Goal: Task Accomplishment & Management: Manage account settings

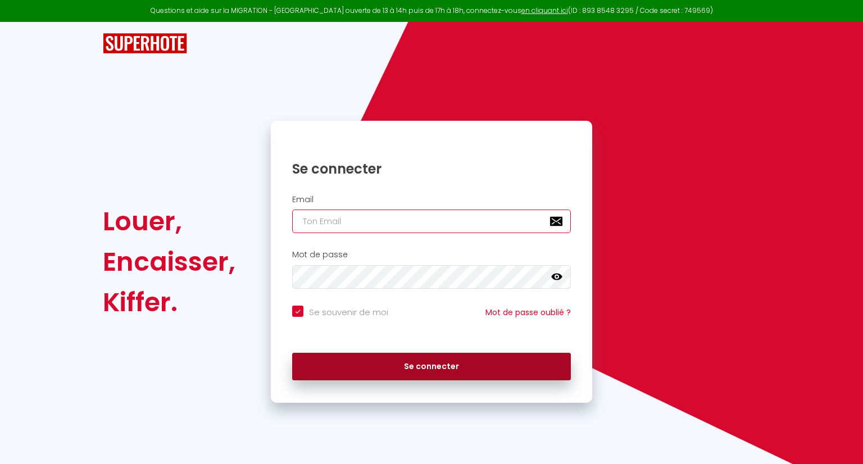
type input "[PERSON_NAME][EMAIL_ADDRESS][DOMAIN_NAME]"
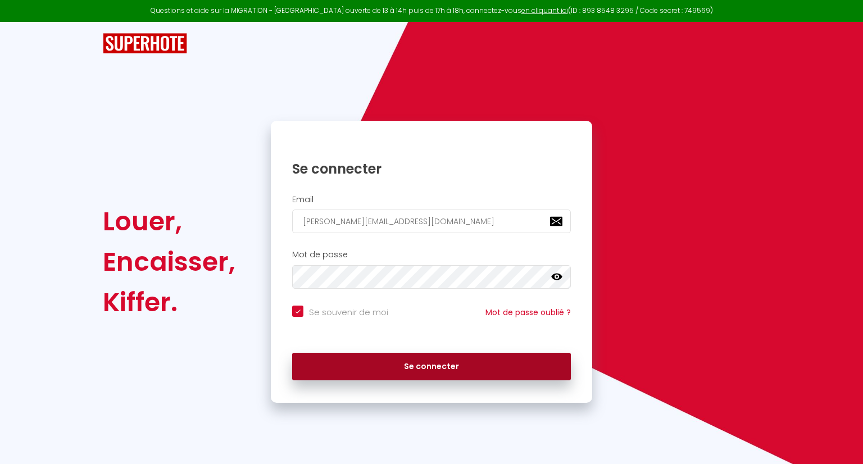
click at [360, 359] on button "Se connecter" at bounding box center [431, 367] width 279 height 28
checkbox input "true"
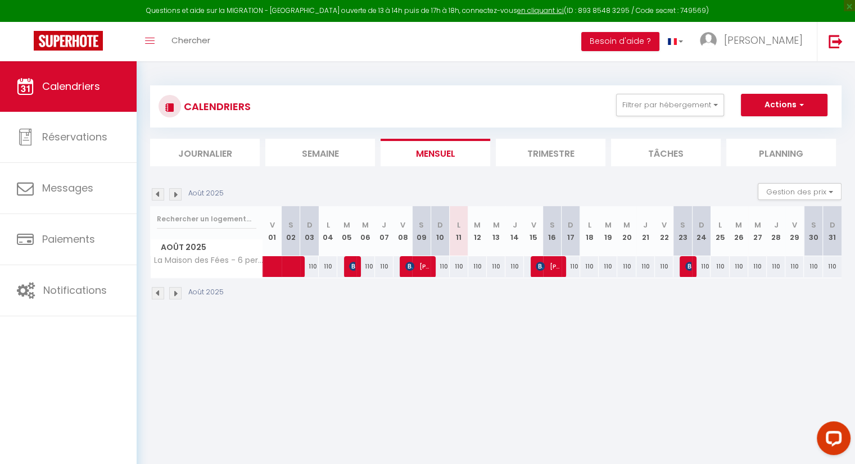
click at [155, 192] on img at bounding box center [158, 194] width 12 height 12
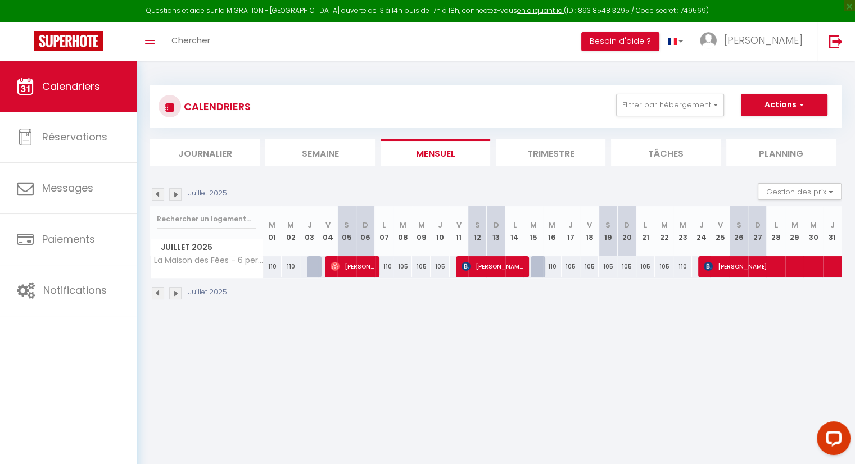
click at [549, 307] on div "Juillet 2025" at bounding box center [495, 294] width 691 height 33
click at [175, 196] on img at bounding box center [175, 194] width 12 height 12
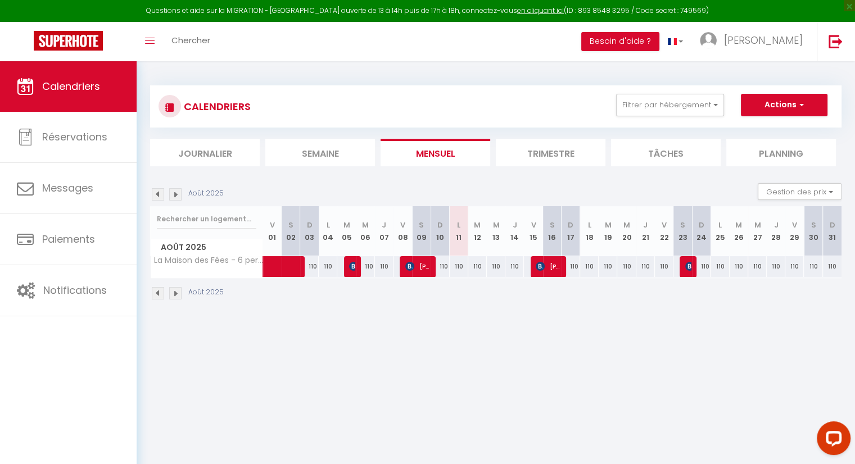
click at [157, 196] on img at bounding box center [158, 194] width 12 height 12
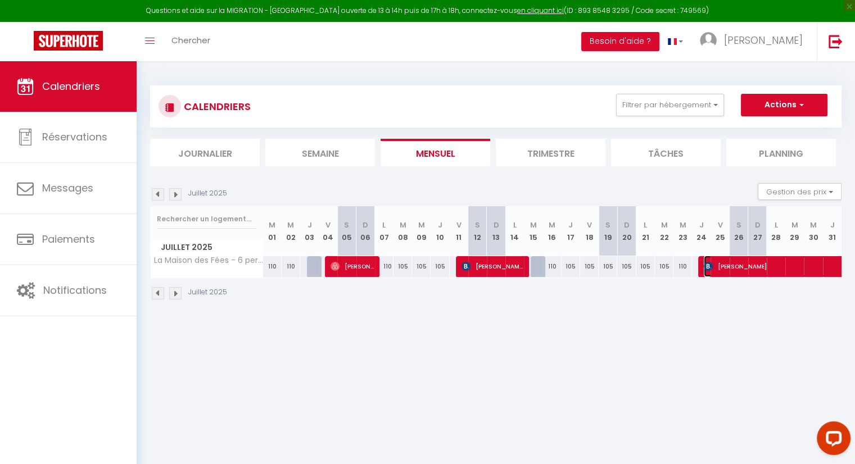
click at [714, 261] on span "[PERSON_NAME]" at bounding box center [833, 266] width 259 height 21
select select "OK"
select select "KO"
select select "0"
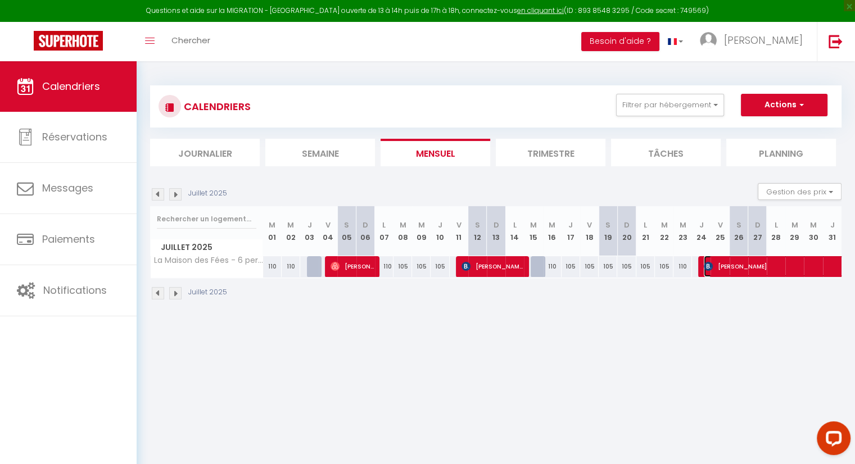
select select "1"
select select
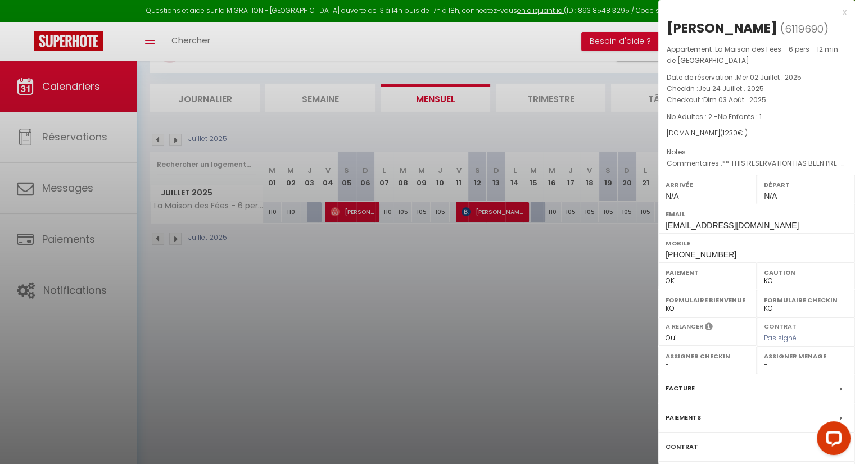
scroll to position [61, 0]
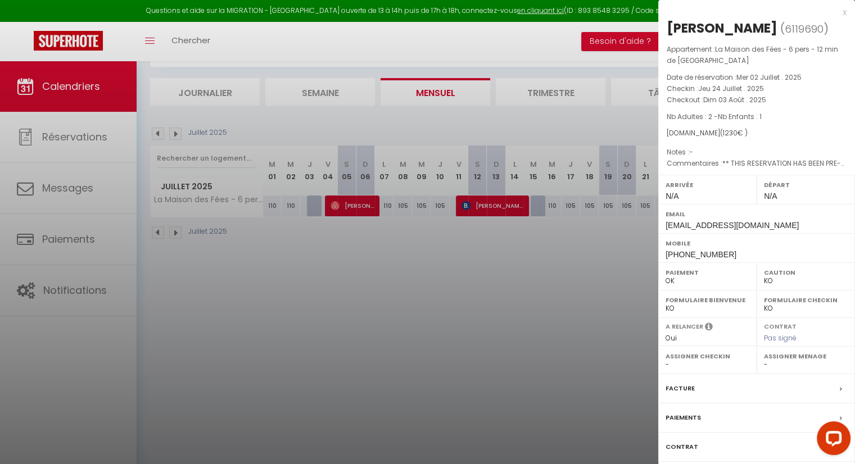
click at [847, 11] on div "x [PERSON_NAME] ( 6119690 ) Appartement : La Maison des Fées - 6 pers - 12 min …" at bounding box center [756, 267] width 197 height 535
click at [843, 12] on div "x" at bounding box center [752, 12] width 188 height 13
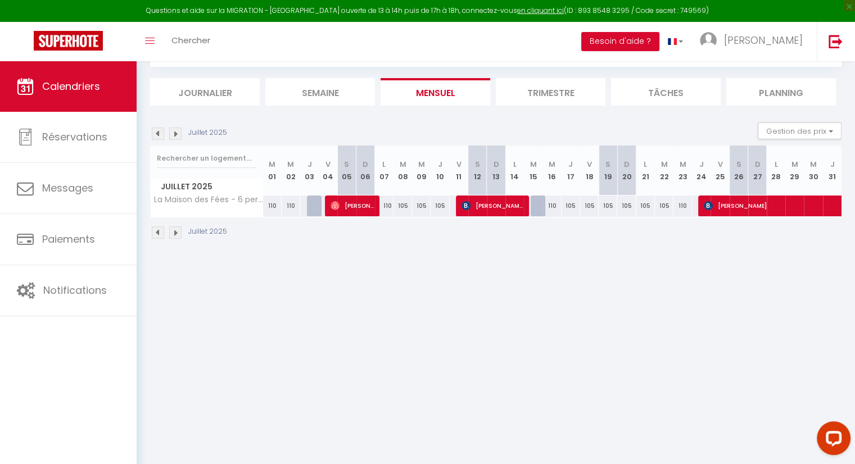
click at [175, 138] on img at bounding box center [175, 134] width 12 height 12
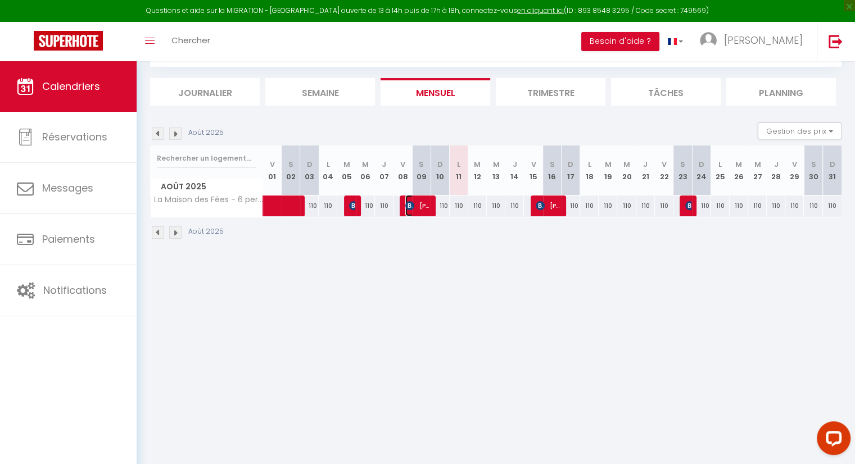
click at [417, 205] on span "[PERSON_NAME]" at bounding box center [417, 205] width 25 height 21
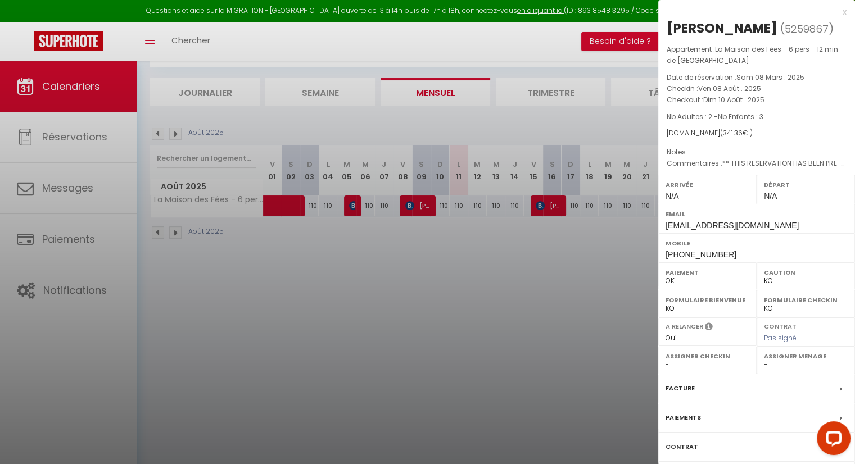
click at [458, 277] on div at bounding box center [427, 232] width 855 height 464
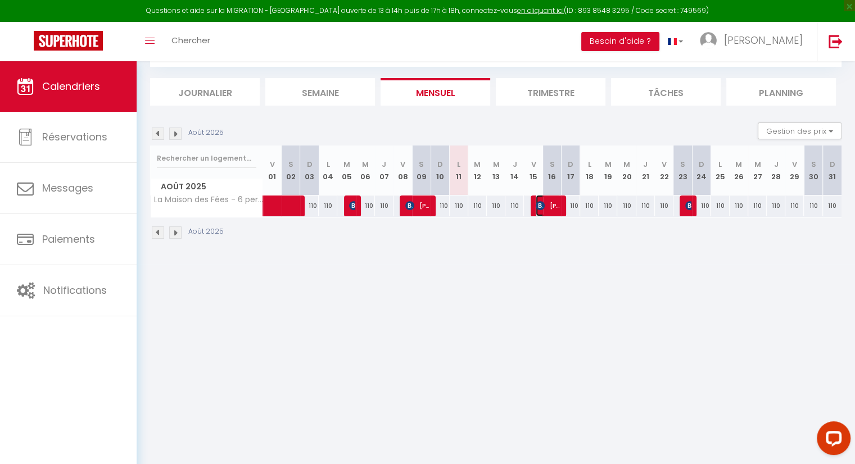
click at [554, 202] on span "[PERSON_NAME]" at bounding box center [548, 205] width 25 height 21
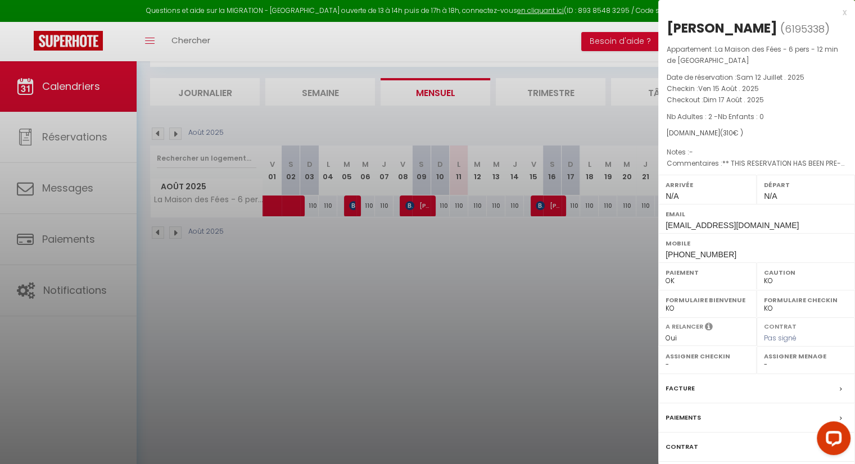
click at [517, 268] on div at bounding box center [427, 232] width 855 height 464
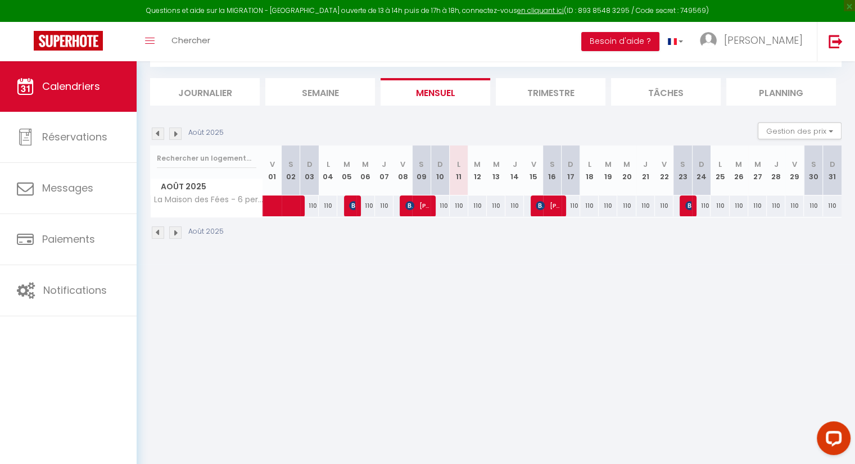
click at [517, 275] on body "Questions et aide sur la MIGRATION - [GEOGRAPHIC_DATA] ouverte de 13 à 14h puis…" at bounding box center [427, 233] width 855 height 464
click at [407, 202] on img at bounding box center [409, 205] width 9 height 9
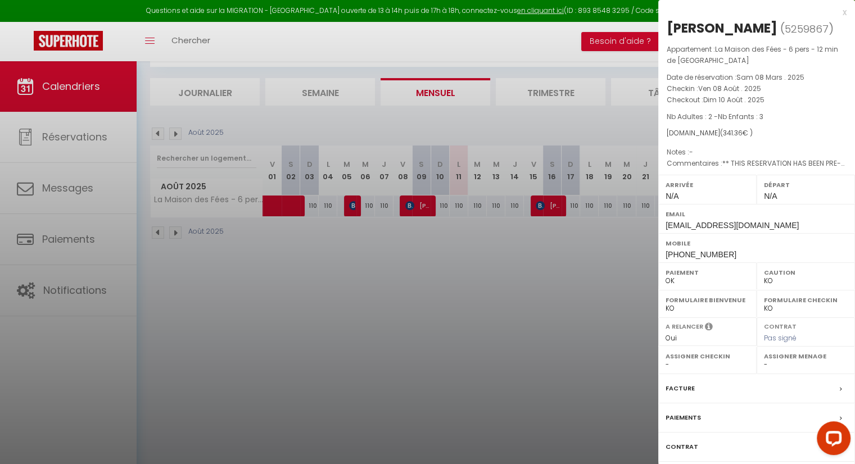
click at [596, 288] on div at bounding box center [427, 232] width 855 height 464
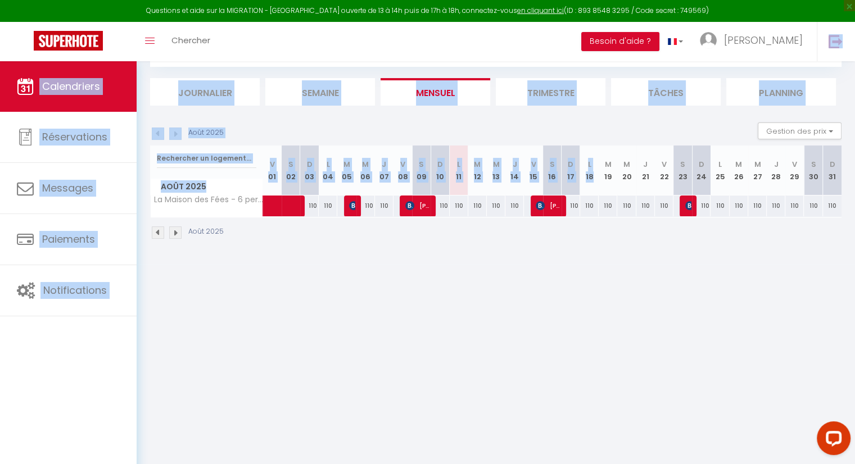
drag, startPoint x: 553, startPoint y: 29, endPoint x: 598, endPoint y: 168, distance: 145.9
click at [598, 168] on div "Questions et aide sur la MIGRATION - [GEOGRAPHIC_DATA] ouverte de 13 à 14h puis…" at bounding box center [427, 133] width 855 height 264
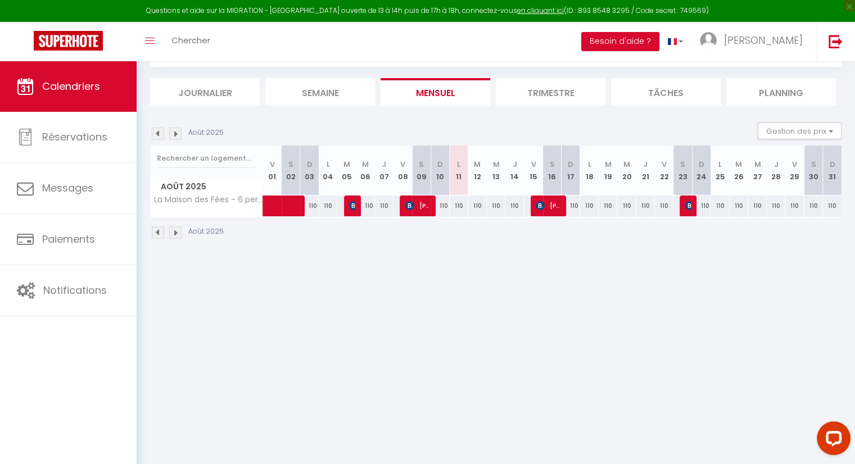
click at [403, 278] on body "Questions et aide sur la MIGRATION - [GEOGRAPHIC_DATA] ouverte de 13 à 14h puis…" at bounding box center [427, 233] width 855 height 464
click at [356, 203] on div "110" at bounding box center [365, 206] width 19 height 21
type input "110"
type input "Mer 06 Août 2025"
type input "Jeu 07 Août 2025"
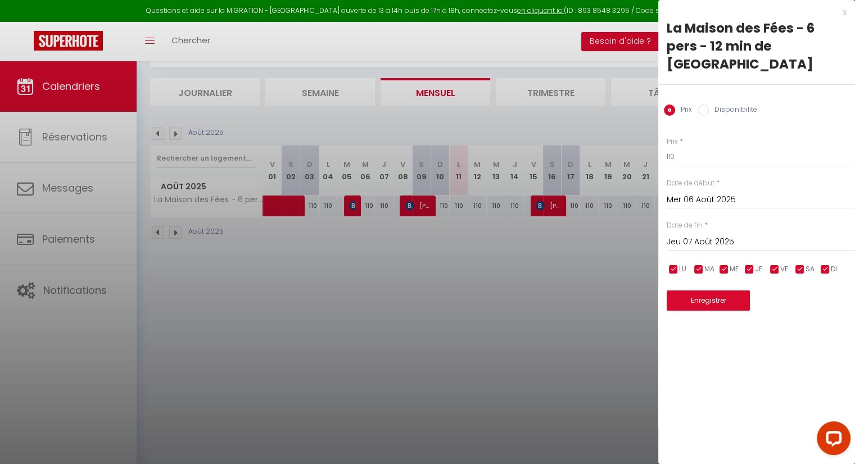
drag, startPoint x: 517, startPoint y: 280, endPoint x: 476, endPoint y: 273, distance: 41.1
click at [508, 282] on div at bounding box center [427, 232] width 855 height 464
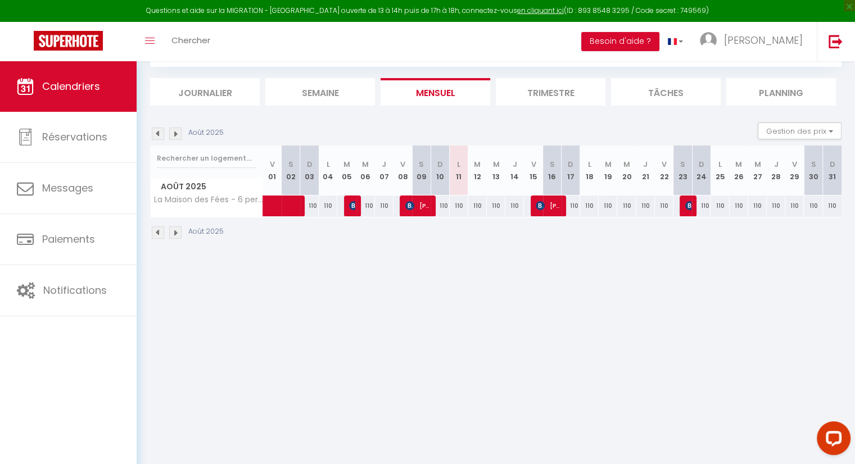
click at [349, 204] on div at bounding box center [353, 206] width 19 height 21
click at [356, 205] on div "110" at bounding box center [365, 206] width 19 height 21
type input "110"
type input "Mer 06 Août 2025"
type input "Jeu 07 Août 2025"
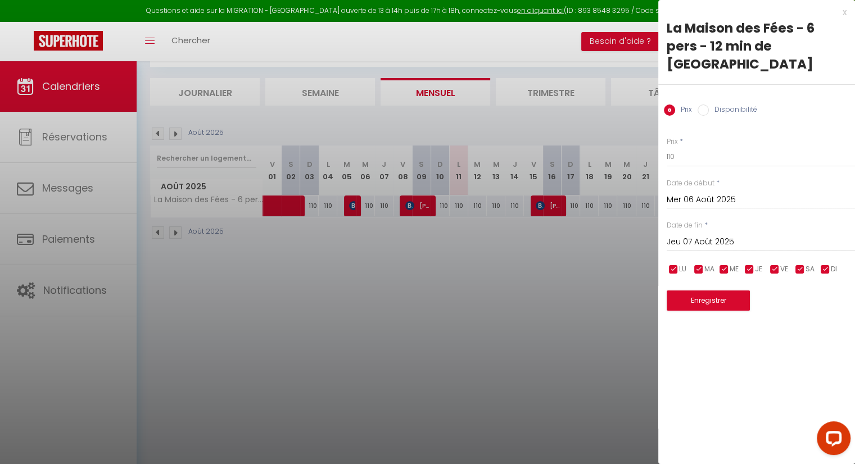
click at [355, 205] on div at bounding box center [427, 232] width 855 height 464
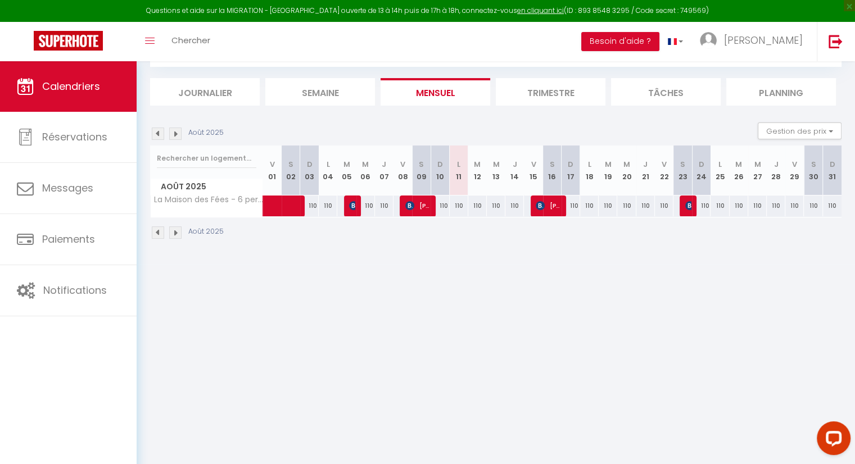
click at [346, 205] on div at bounding box center [353, 206] width 19 height 21
click at [347, 203] on div at bounding box center [353, 206] width 19 height 21
click at [352, 206] on img at bounding box center [353, 205] width 9 height 9
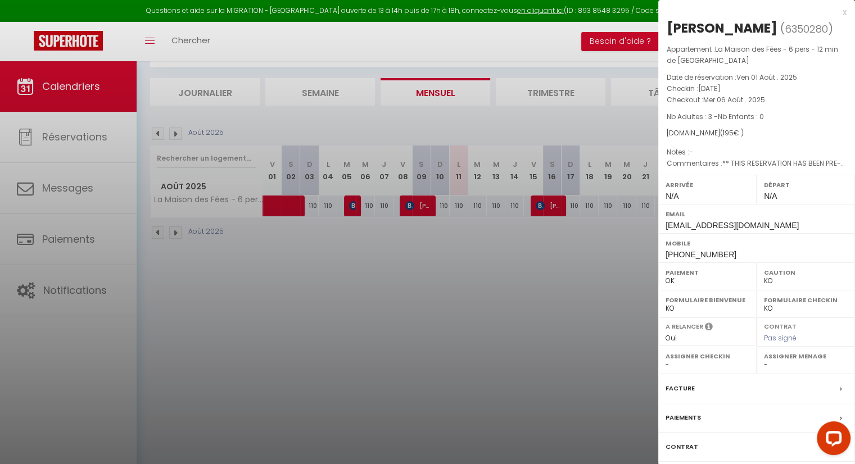
click at [841, 13] on div "x" at bounding box center [752, 12] width 188 height 13
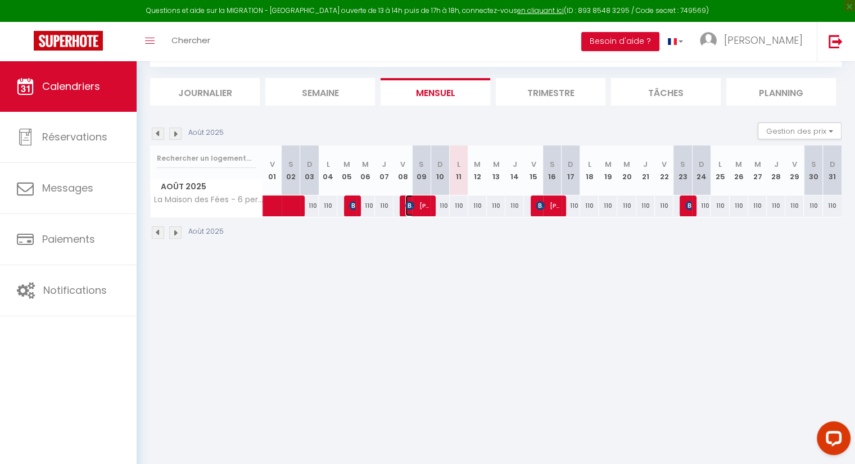
click at [418, 201] on span "[PERSON_NAME]" at bounding box center [417, 205] width 25 height 21
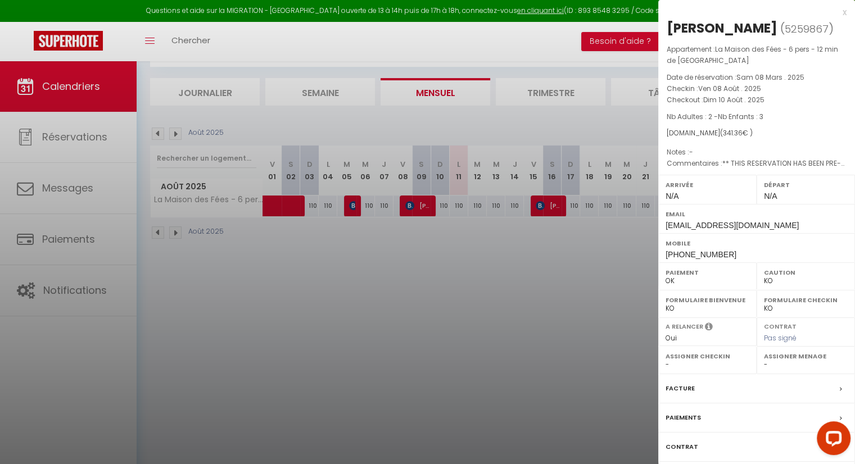
click at [843, 13] on div "x" at bounding box center [752, 12] width 188 height 13
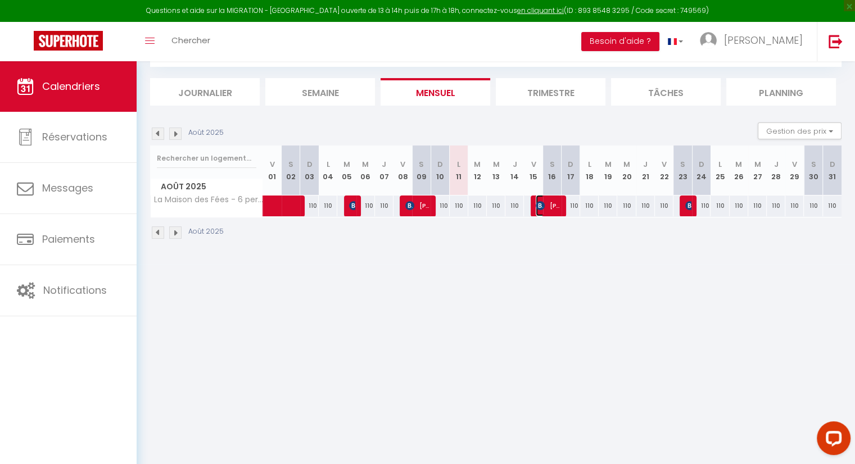
click at [546, 207] on span "[PERSON_NAME]" at bounding box center [548, 205] width 25 height 21
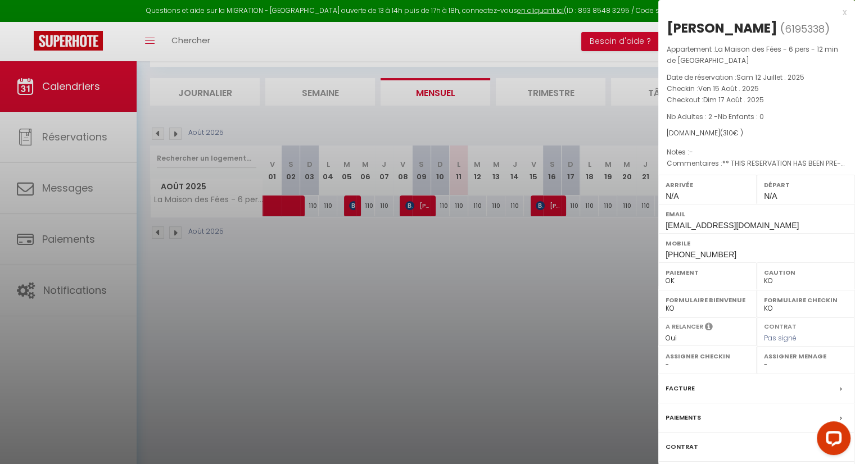
click at [842, 9] on div "x" at bounding box center [752, 12] width 188 height 13
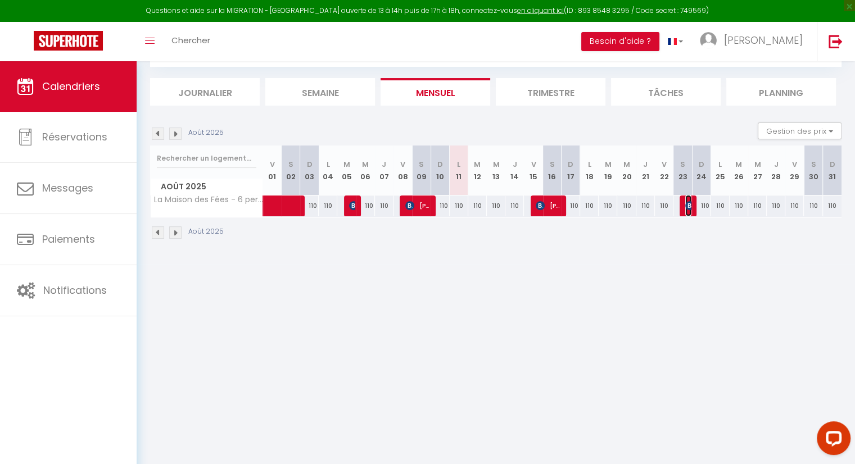
click at [685, 204] on img at bounding box center [689, 205] width 9 height 9
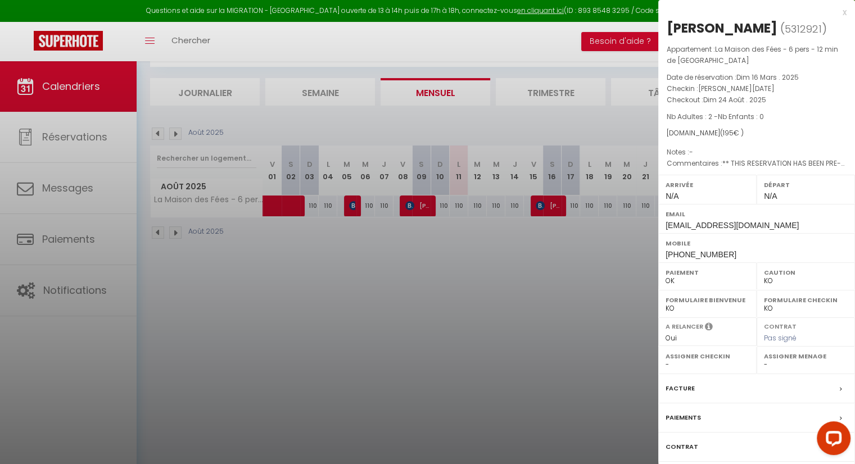
click at [843, 17] on div "x" at bounding box center [752, 12] width 188 height 13
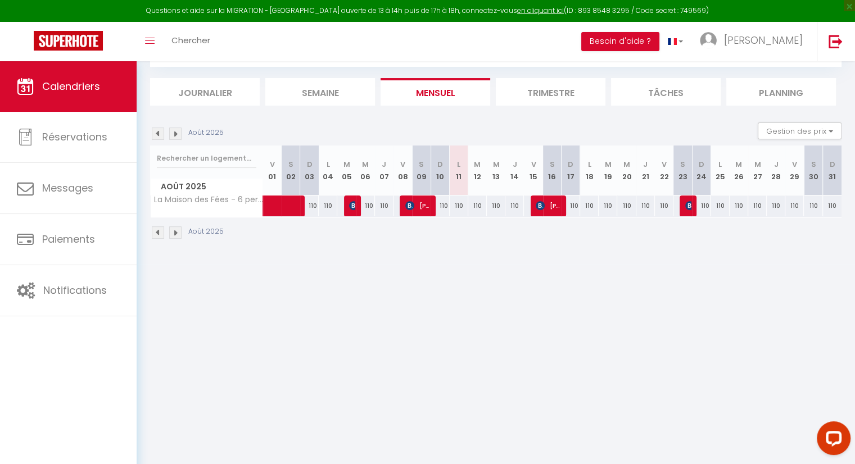
click at [175, 133] on img at bounding box center [175, 134] width 12 height 12
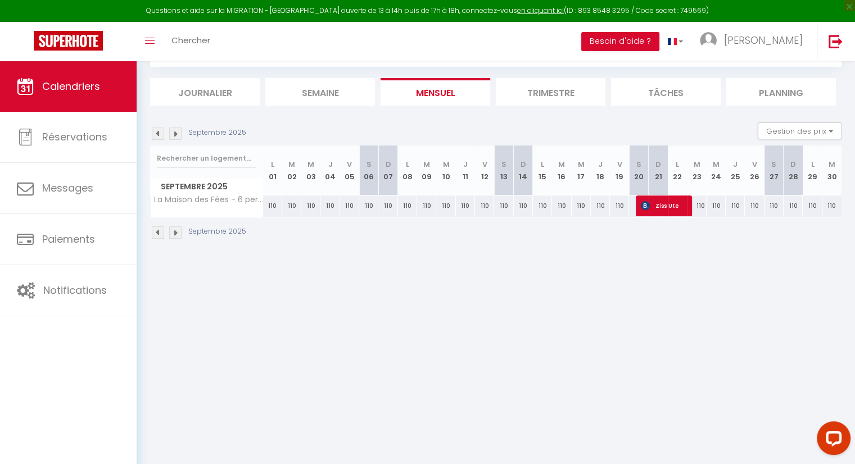
click at [175, 133] on img at bounding box center [175, 134] width 12 height 12
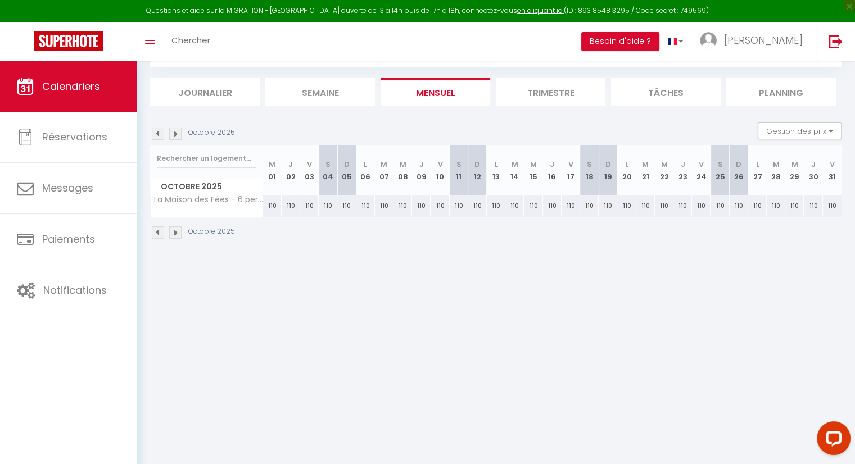
click at [175, 133] on img at bounding box center [175, 134] width 12 height 12
select select "KO"
select select "0"
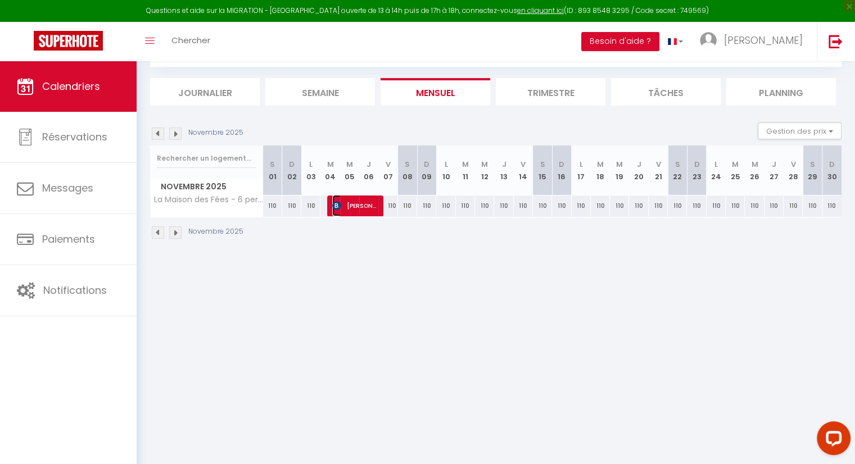
click at [356, 214] on span "[PERSON_NAME]" at bounding box center [354, 205] width 44 height 21
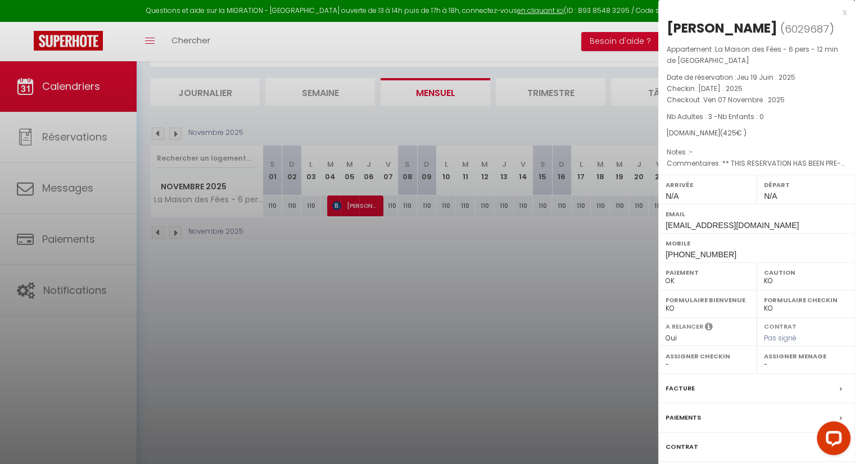
click at [845, 12] on div "x" at bounding box center [752, 12] width 188 height 13
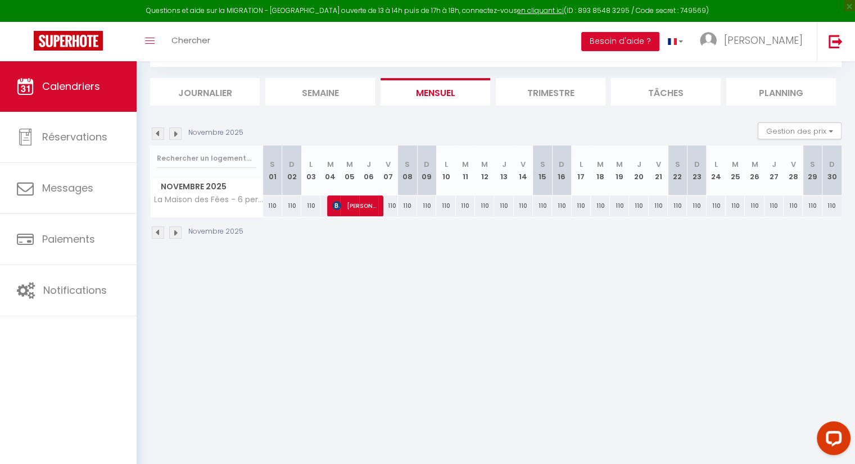
click at [178, 135] on img at bounding box center [175, 134] width 12 height 12
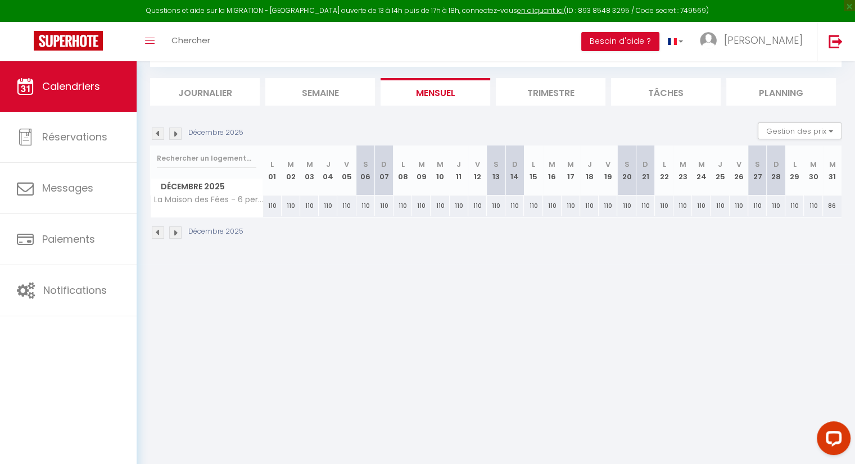
click at [178, 135] on img at bounding box center [175, 134] width 12 height 12
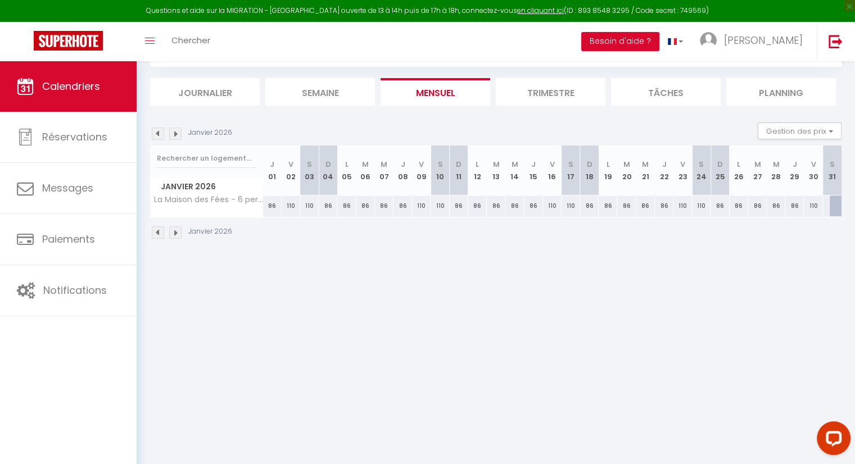
click at [178, 135] on img at bounding box center [175, 134] width 12 height 12
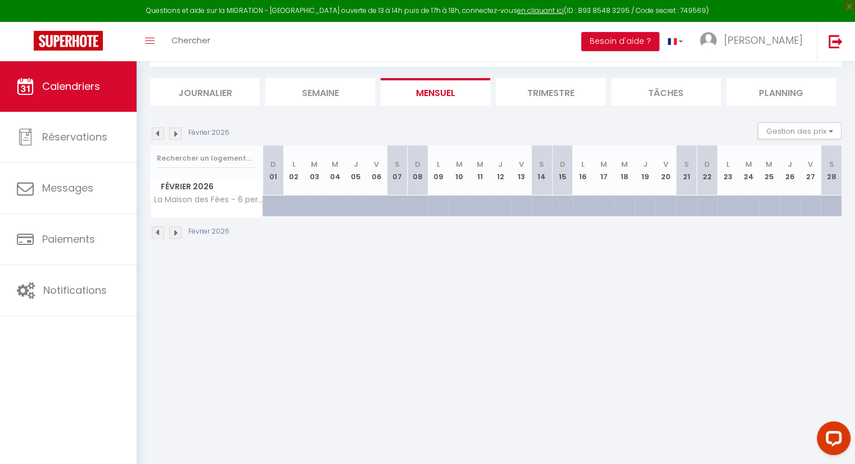
click at [160, 131] on img at bounding box center [158, 134] width 12 height 12
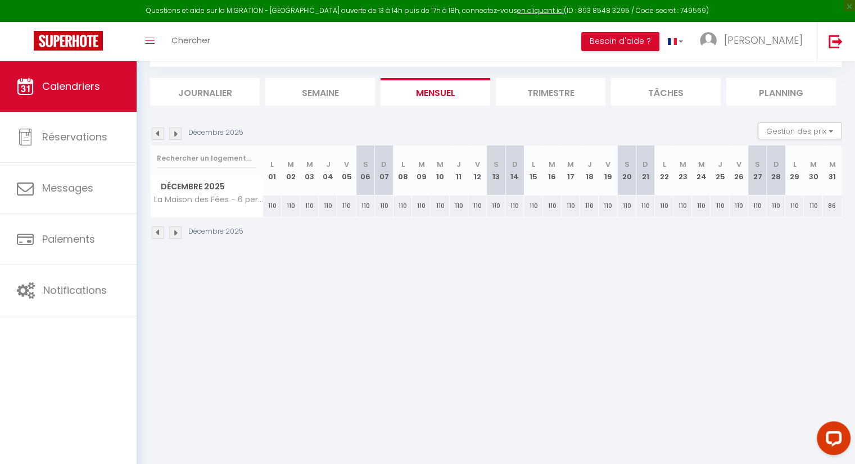
click at [160, 131] on img at bounding box center [158, 134] width 12 height 12
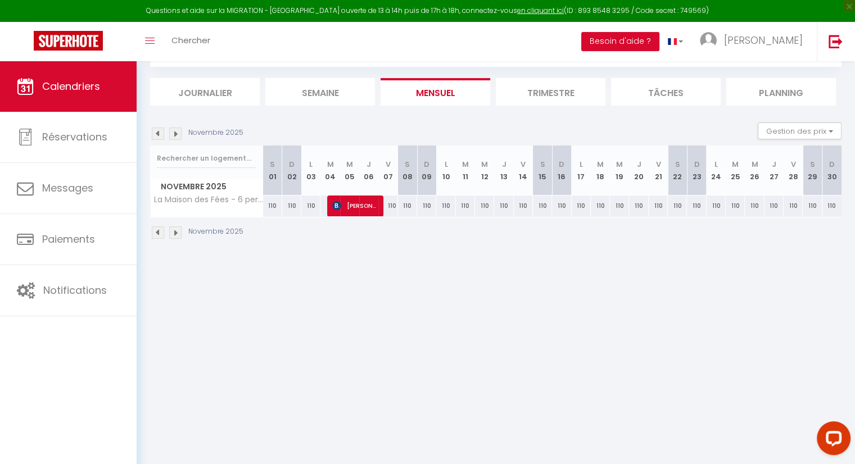
click at [160, 131] on img at bounding box center [158, 134] width 12 height 12
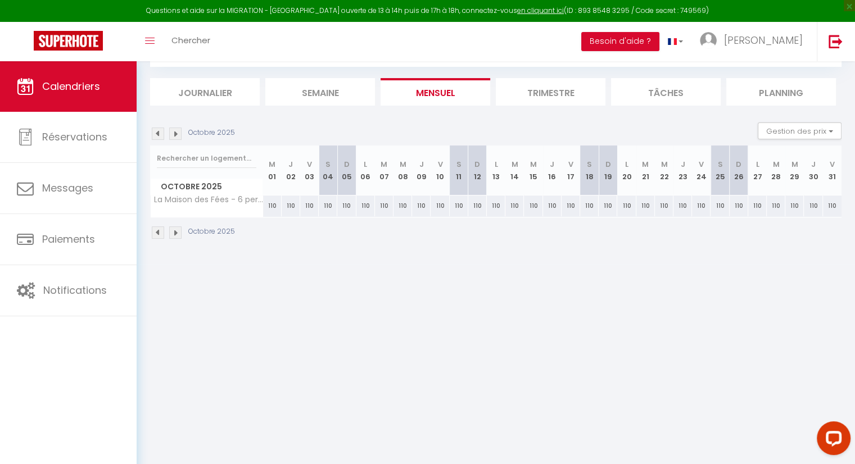
click at [160, 131] on img at bounding box center [158, 134] width 12 height 12
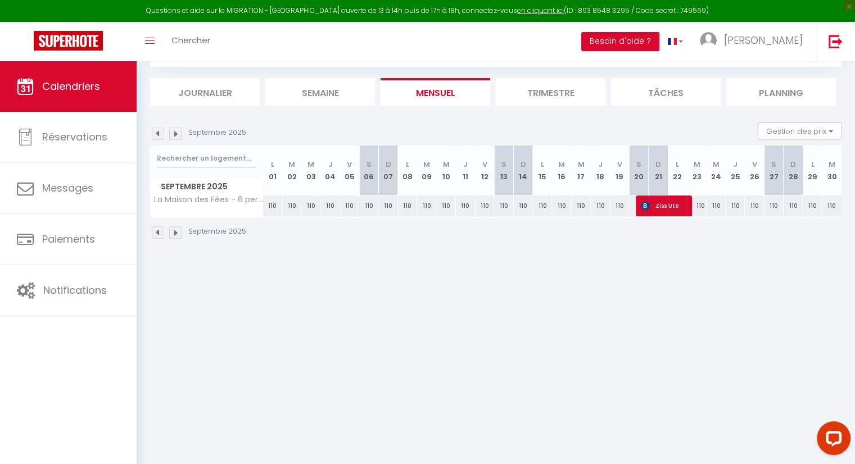
click at [160, 131] on img at bounding box center [158, 134] width 12 height 12
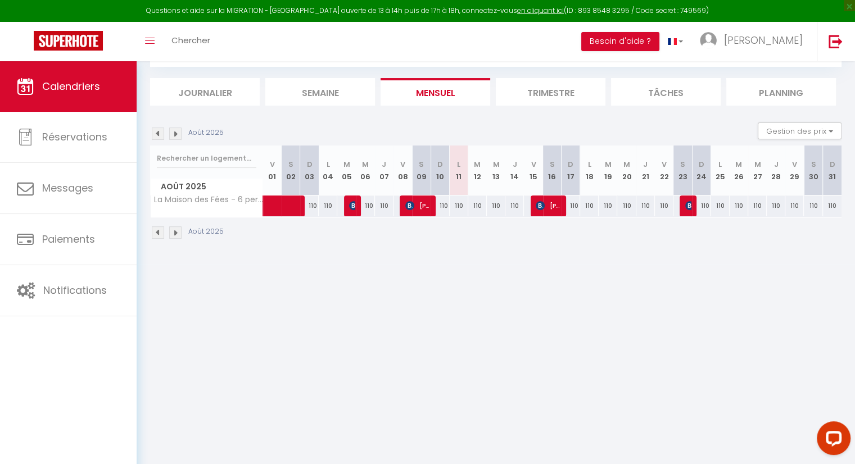
click at [160, 131] on img at bounding box center [158, 134] width 12 height 12
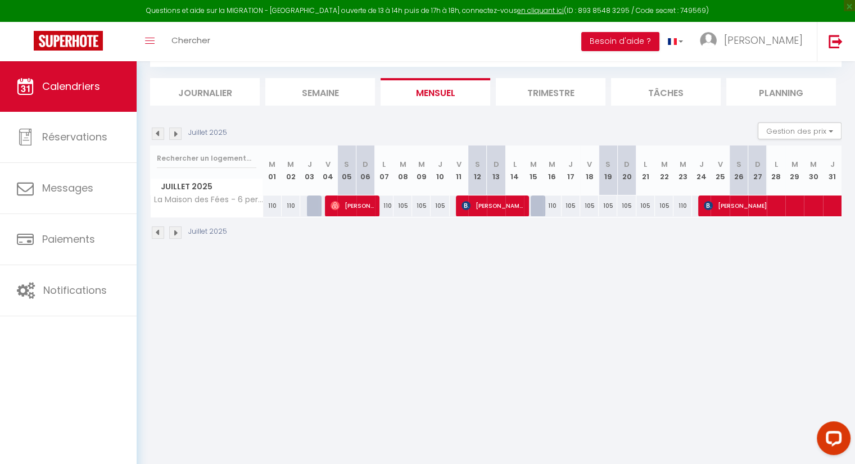
click at [160, 131] on img at bounding box center [158, 134] width 12 height 12
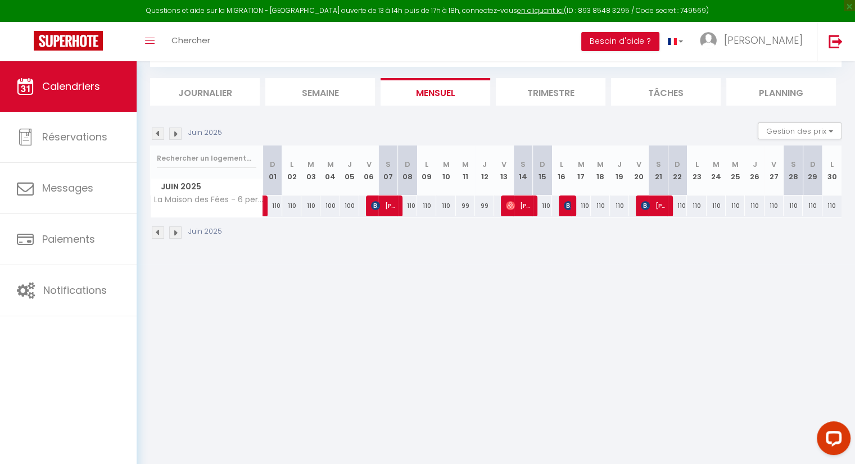
click at [160, 131] on img at bounding box center [158, 134] width 12 height 12
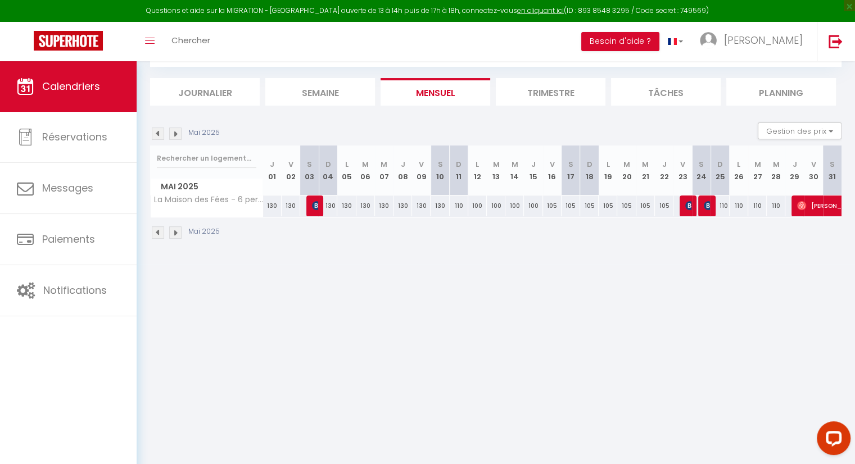
click at [160, 131] on img at bounding box center [158, 134] width 12 height 12
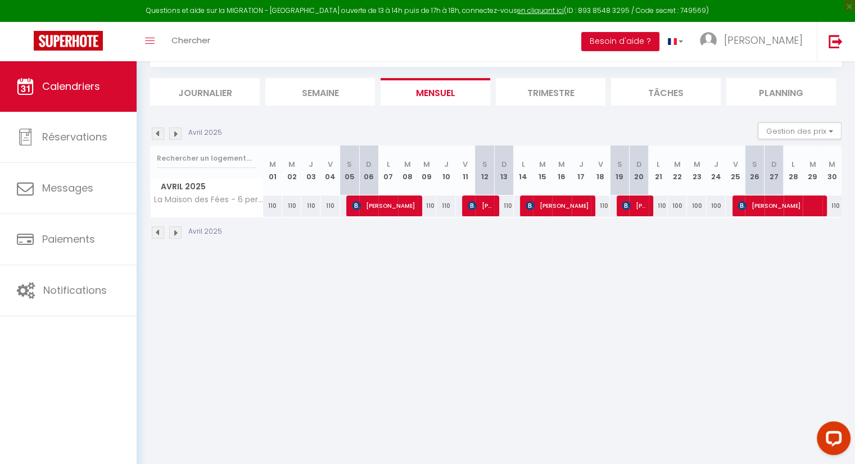
click at [160, 131] on img at bounding box center [158, 134] width 12 height 12
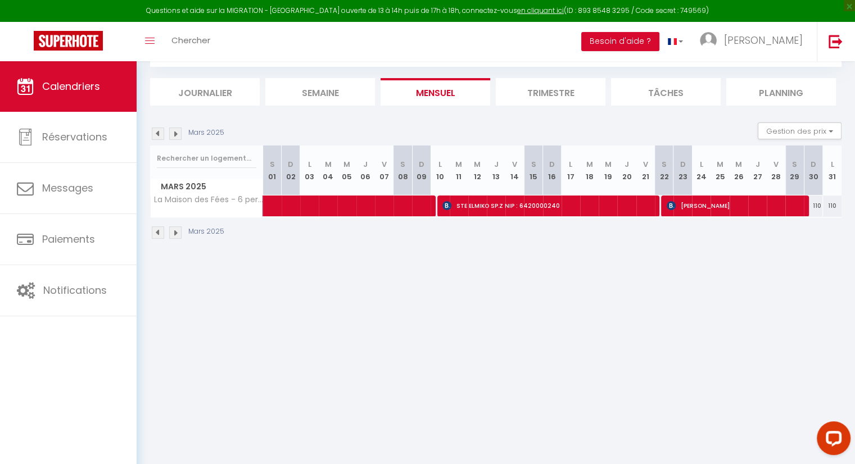
click at [160, 131] on img at bounding box center [158, 134] width 12 height 12
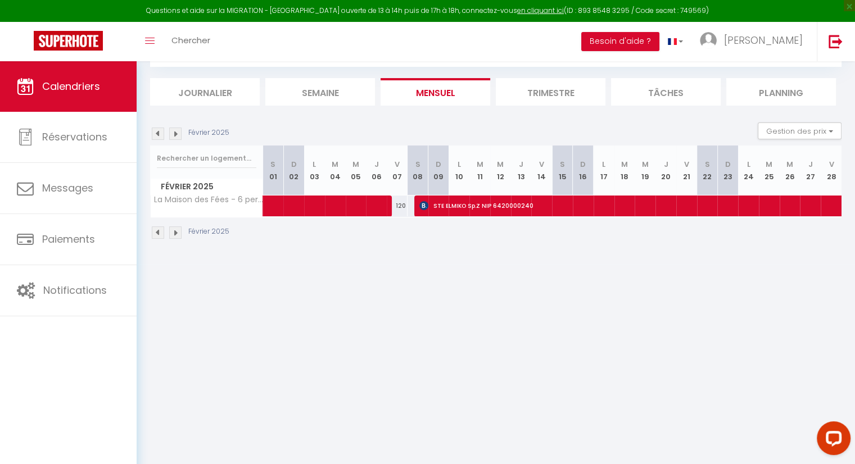
click at [174, 131] on img at bounding box center [175, 134] width 12 height 12
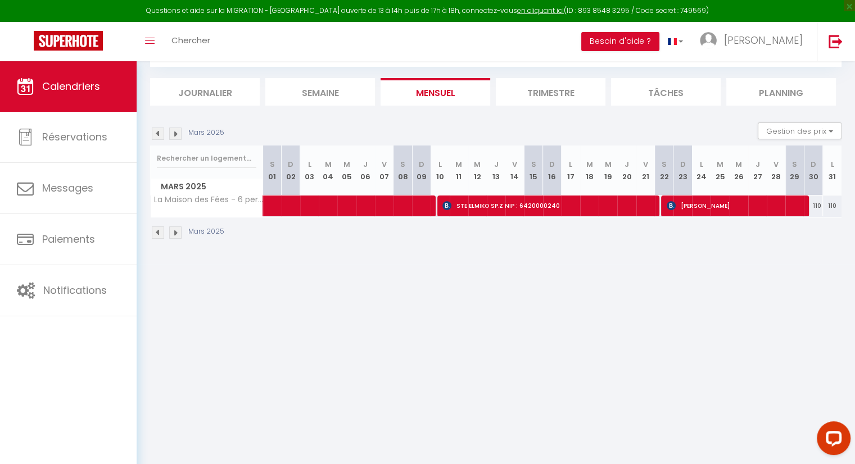
click at [174, 131] on img at bounding box center [175, 134] width 12 height 12
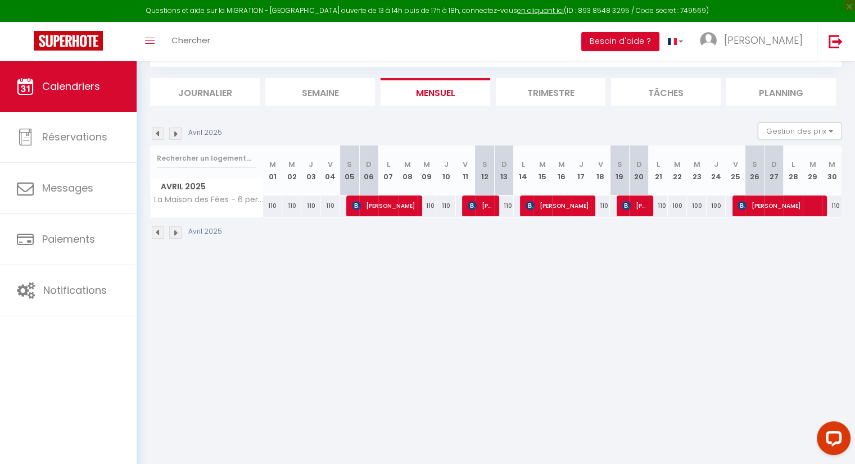
click at [174, 131] on img at bounding box center [175, 134] width 12 height 12
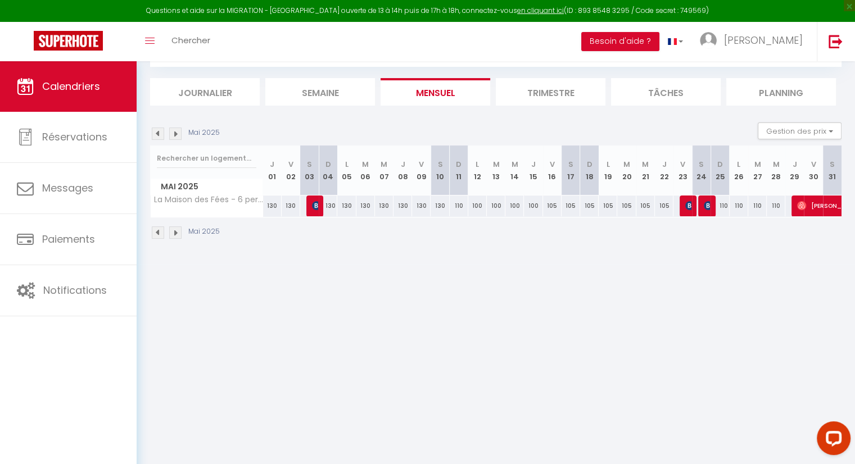
click at [174, 131] on img at bounding box center [175, 134] width 12 height 12
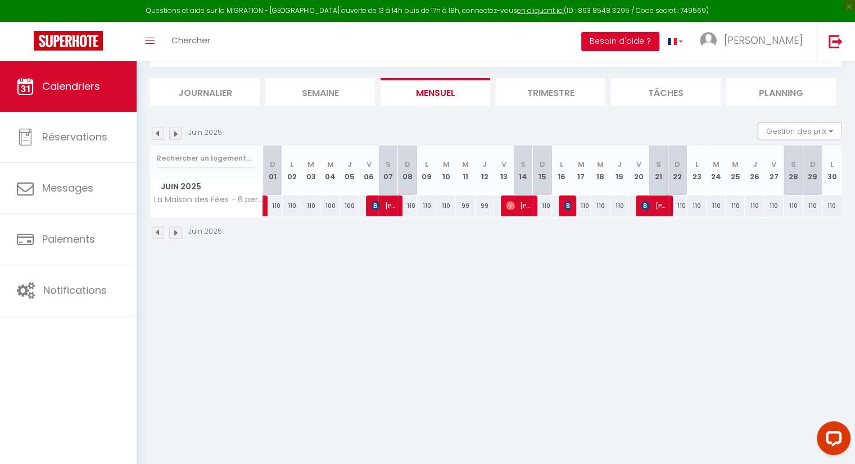
click at [174, 131] on img at bounding box center [175, 134] width 12 height 12
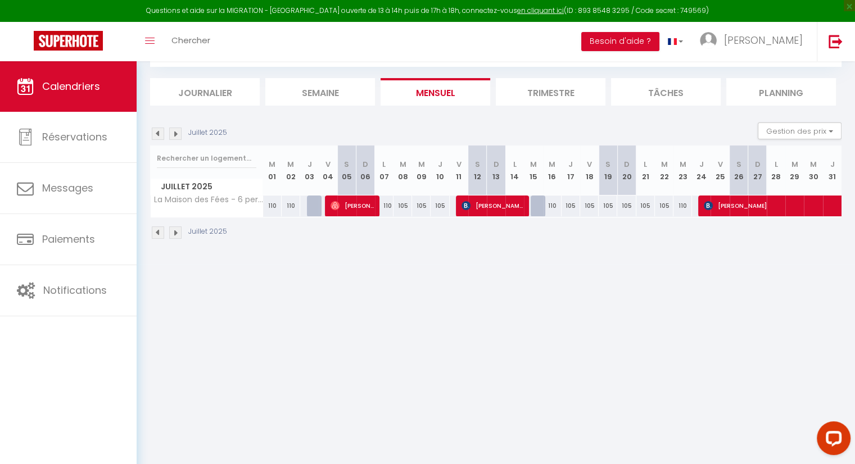
click at [174, 131] on img at bounding box center [175, 134] width 12 height 12
